Goal: Task Accomplishment & Management: Manage account settings

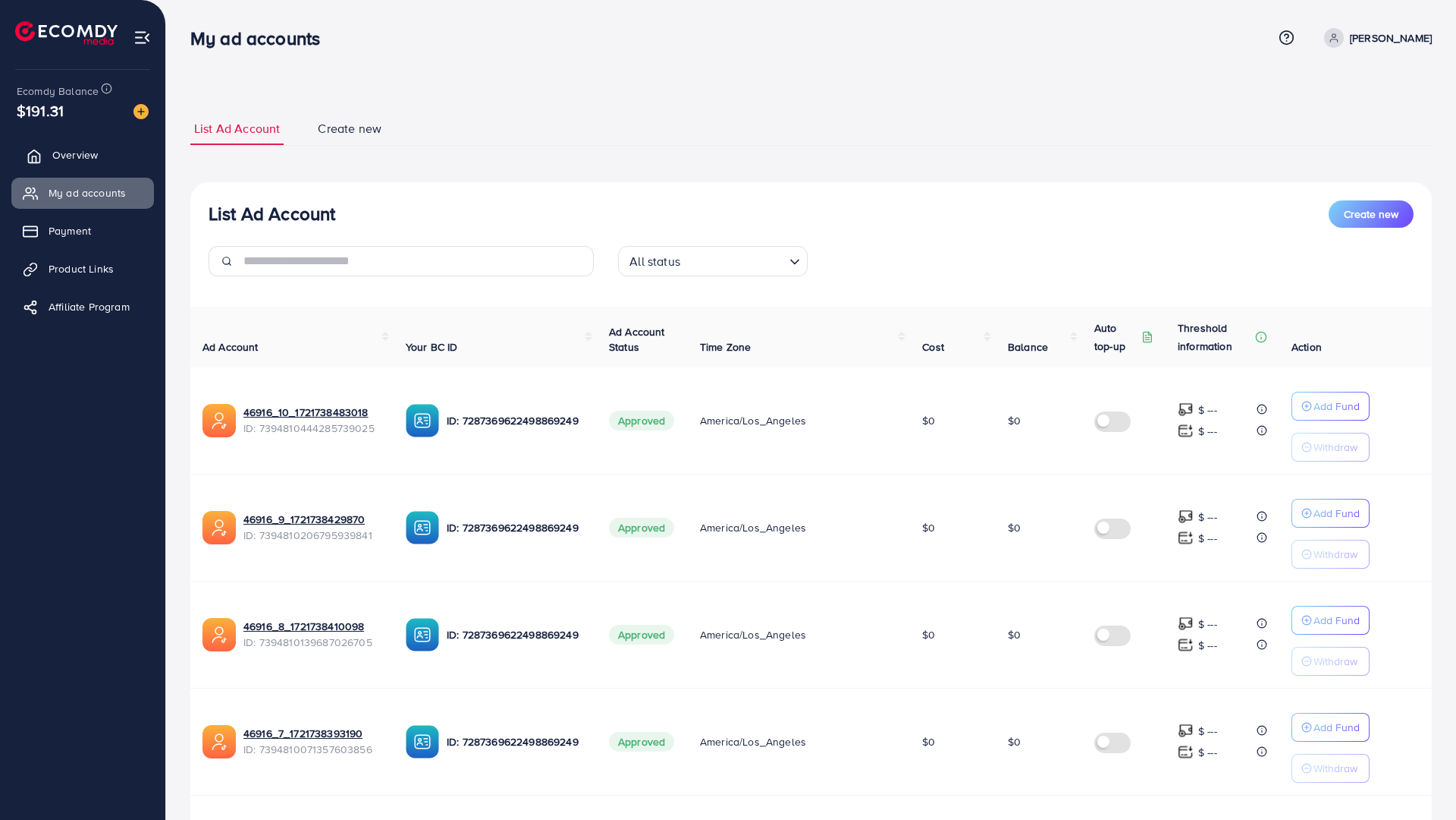
click at [72, 169] on link "Overview" at bounding box center [83, 155] width 143 height 30
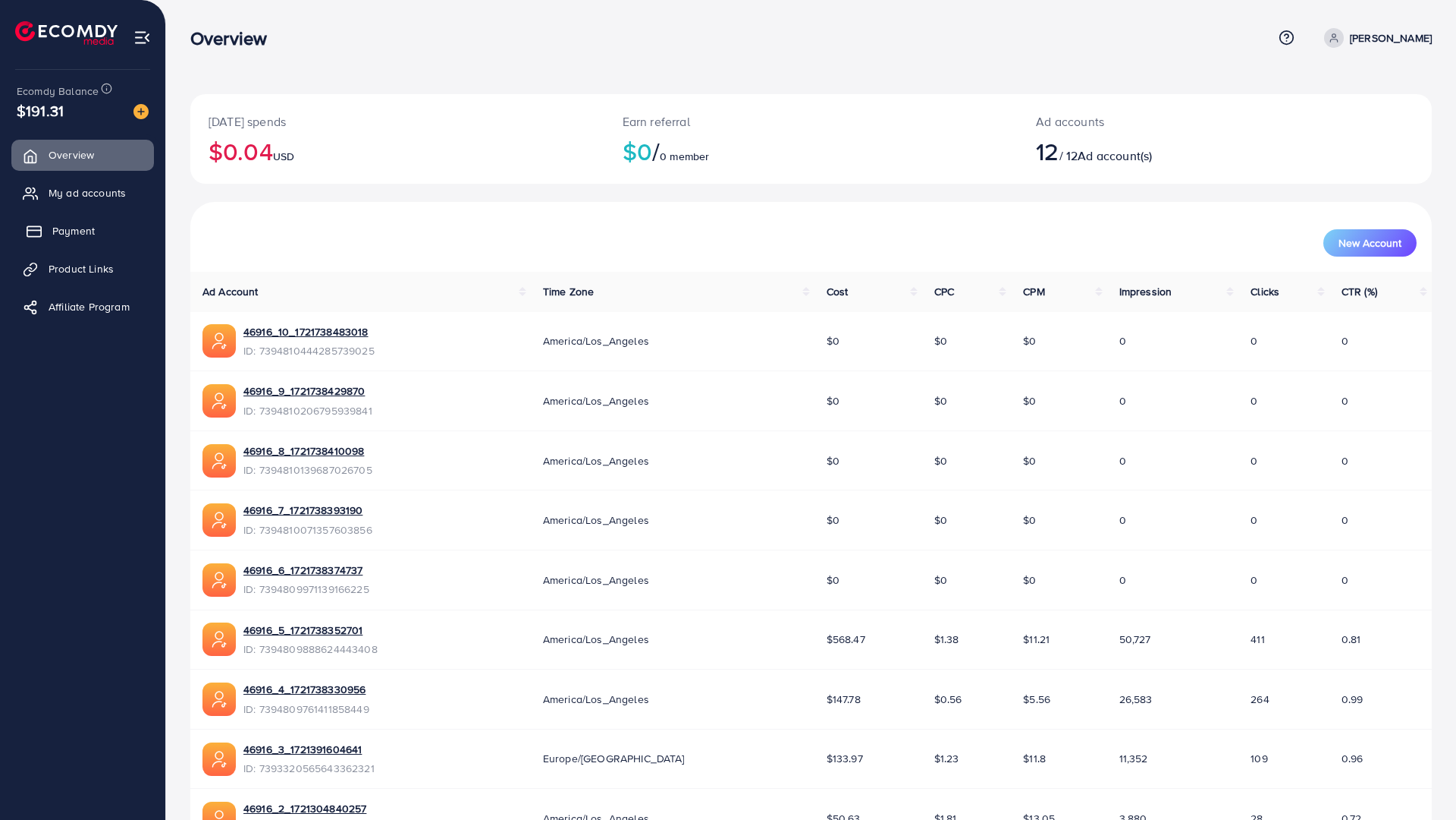
click at [55, 233] on span "Payment" at bounding box center [74, 231] width 43 height 15
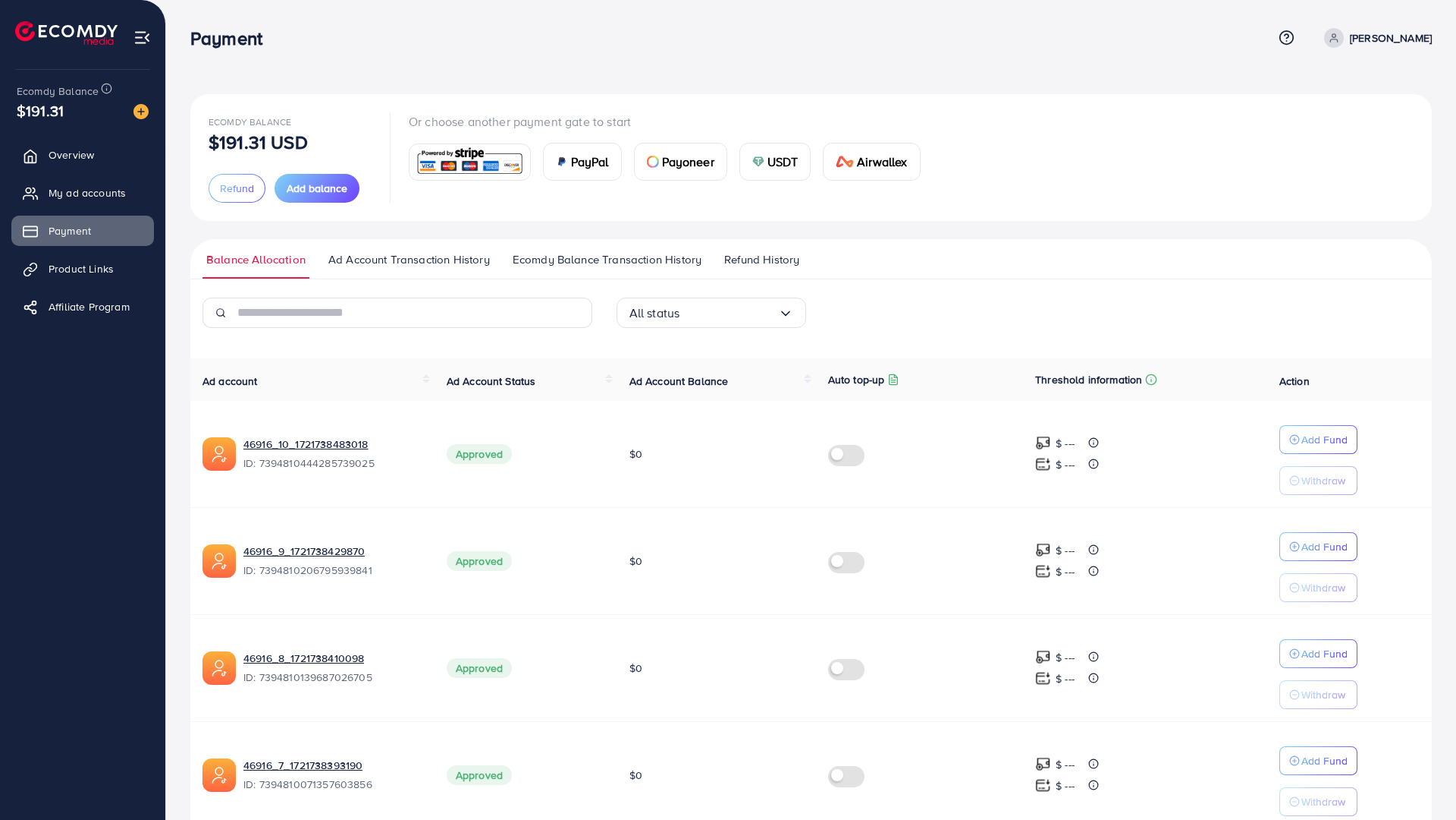
click at [739, 263] on span "Refund History" at bounding box center [762, 260] width 75 height 17
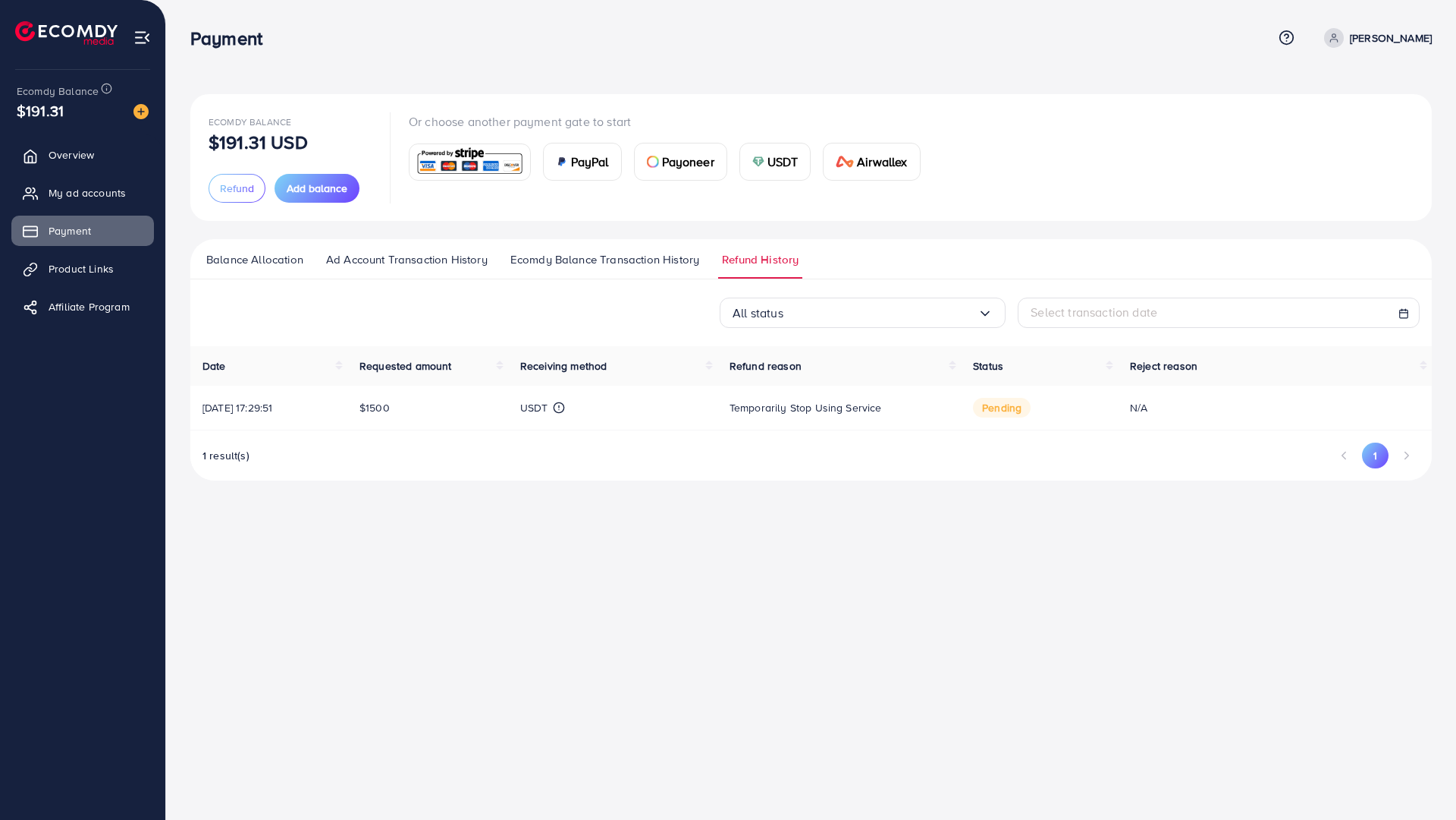
click at [673, 263] on span "Ecomdy Balance Transaction History" at bounding box center [605, 260] width 189 height 17
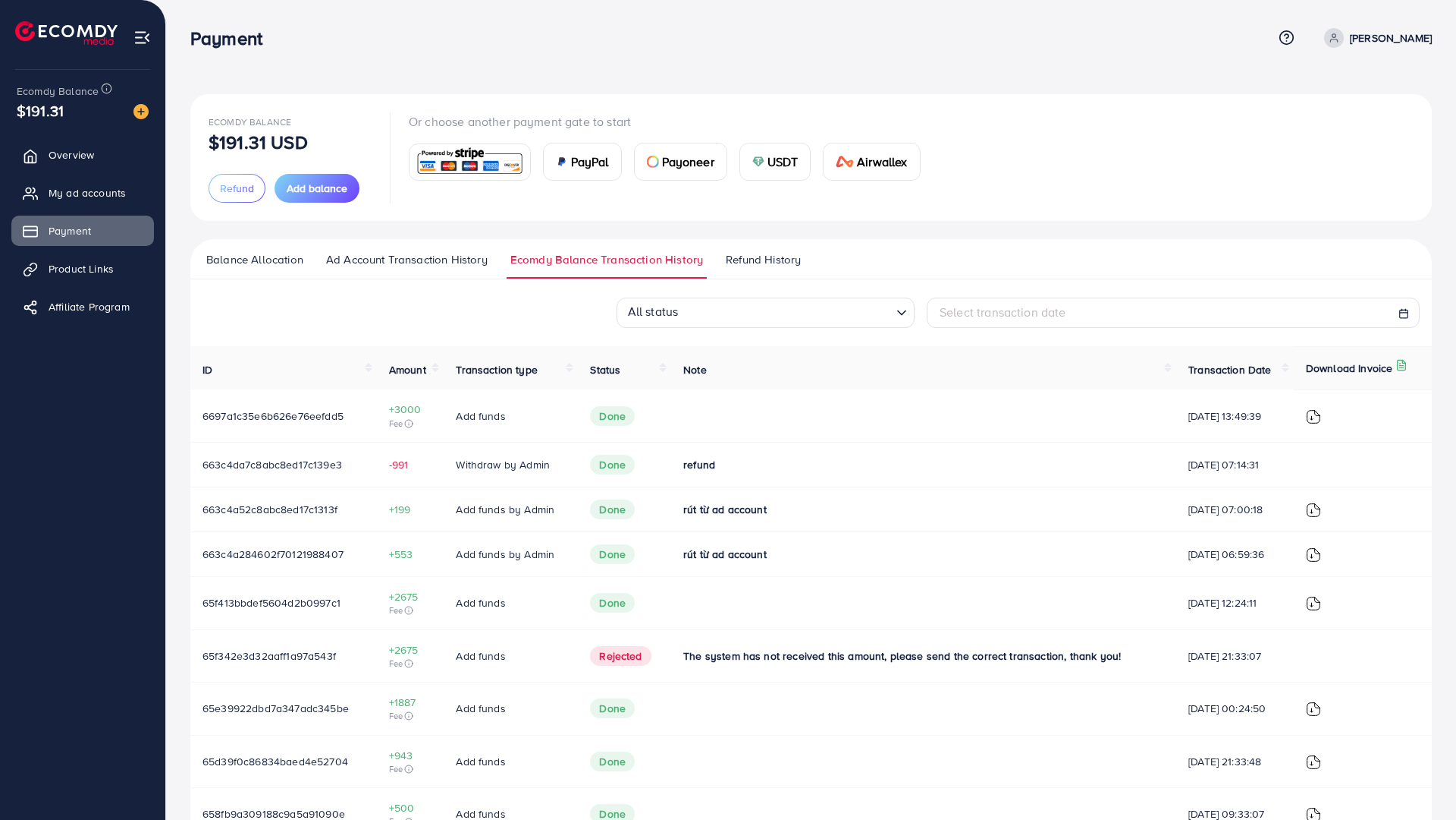
click at [820, 264] on ul "Balance Allocation Ad Account Transaction History Ecomdy Balance Transaction Hi…" at bounding box center [811, 259] width 1242 height 40
click at [785, 255] on span "Refund History" at bounding box center [763, 260] width 75 height 17
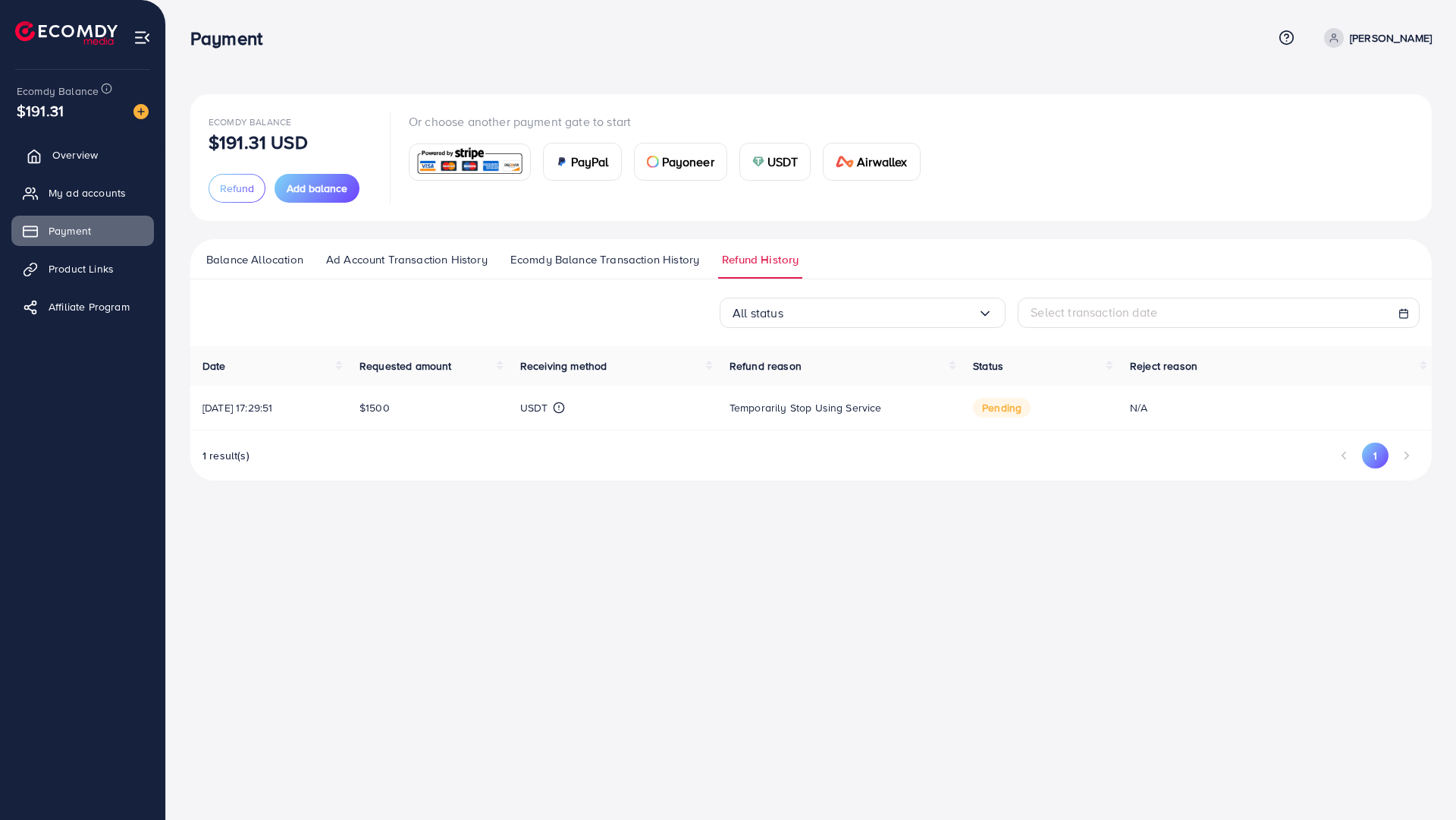
click at [90, 157] on span "Overview" at bounding box center [75, 155] width 46 height 15
